Goal: Task Accomplishment & Management: Complete application form

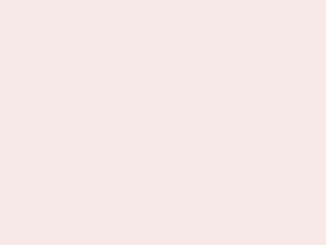
click at [163, 122] on nb-app "Almost there Thank you for registering for Newbook. Your account is under revie…" at bounding box center [163, 122] width 326 height 245
click at [163, 0] on nb-app "Almost there Thank you for registering for Newbook. Your account is under revie…" at bounding box center [163, 122] width 326 height 245
click at [174, 0] on nb-app "Almost there Thank you for registering for Newbook. Your account is under revie…" at bounding box center [163, 122] width 326 height 245
click at [163, 122] on nb-app "Almost there Thank you for registering for Newbook. Your account is under revie…" at bounding box center [163, 122] width 326 height 245
click at [163, 0] on nb-app "Almost there Thank you for registering for Newbook. Your account is under revie…" at bounding box center [163, 122] width 326 height 245
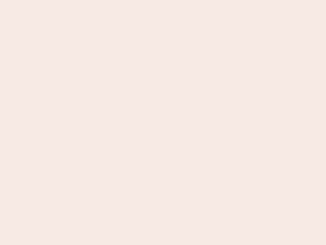
click at [114, 0] on nb-app "Almost there Thank you for registering for Newbook. Your account is under revie…" at bounding box center [163, 122] width 326 height 245
click at [163, 122] on nb-app "Almost there Thank you for registering for Newbook. Your account is under revie…" at bounding box center [163, 122] width 326 height 245
click at [163, 0] on nb-app "Almost there Thank you for registering for Newbook. Your account is under revie…" at bounding box center [163, 122] width 326 height 245
click at [114, 0] on nb-app "Almost there Thank you for registering for Newbook. Your account is under revie…" at bounding box center [163, 122] width 326 height 245
click at [163, 122] on nb-app "Almost there Thank you for registering for Newbook. Your account is under revie…" at bounding box center [163, 122] width 326 height 245
